Goal: Information Seeking & Learning: Learn about a topic

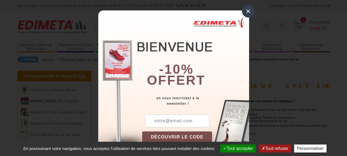
click at [248, 8] on div "×" at bounding box center [248, 11] width 13 height 13
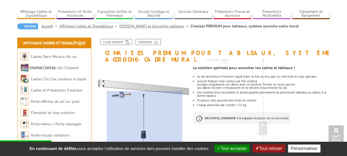
scroll to position [27, 0]
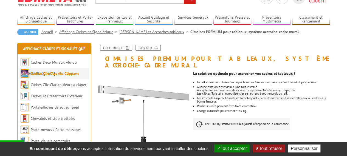
click at [74, 73] on link "Cadres Clic-Clac Alu Clippant" at bounding box center [55, 73] width 48 height 5
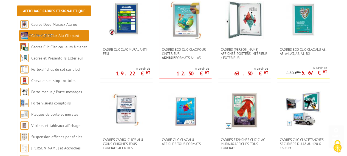
scroll to position [220, 0]
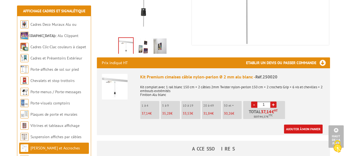
scroll to position [165, 0]
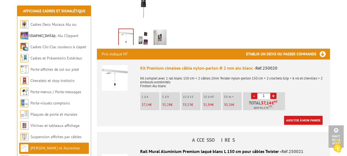
click at [113, 65] on img at bounding box center [115, 78] width 26 height 26
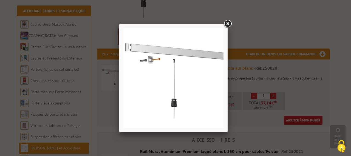
click at [228, 23] on link at bounding box center [228, 24] width 10 height 10
